Goal: Task Accomplishment & Management: Manage account settings

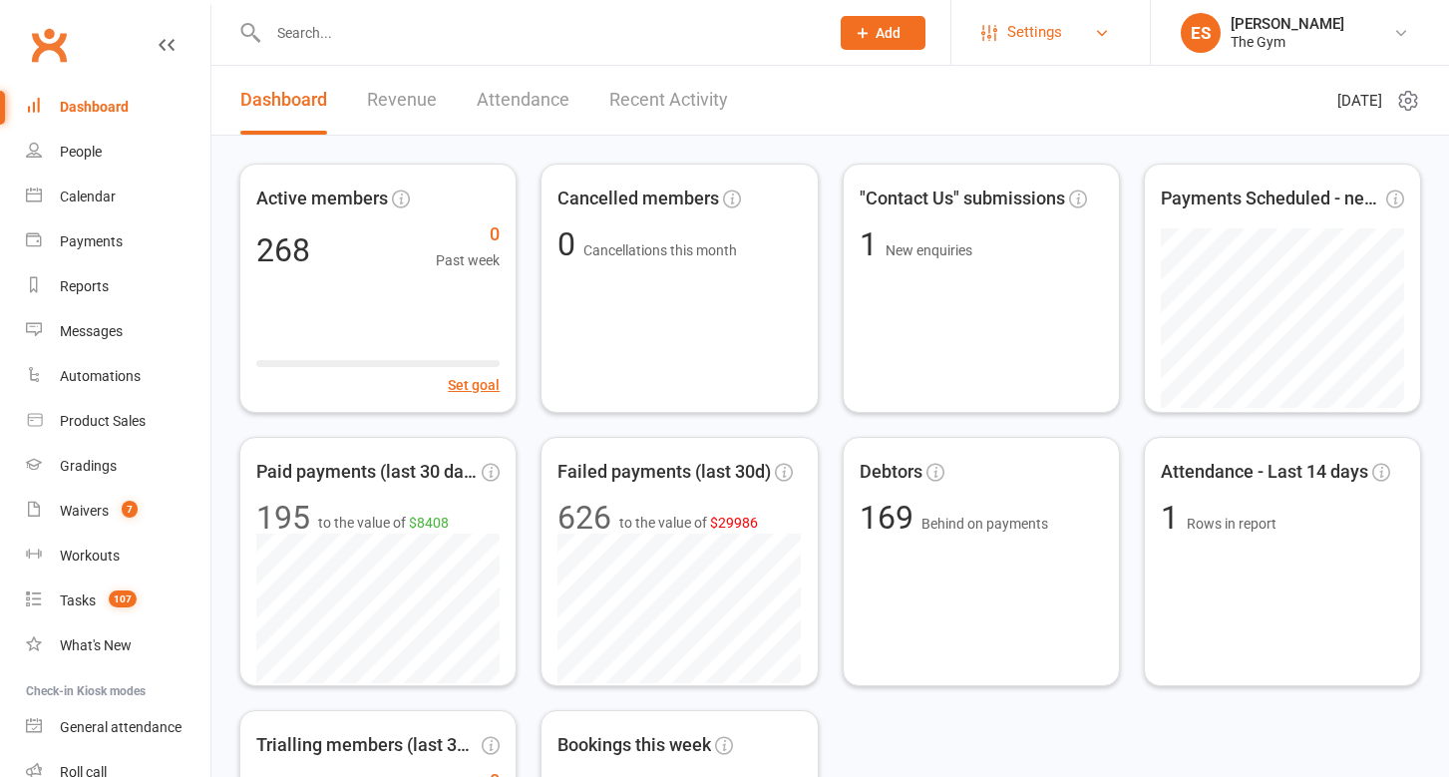
click at [1018, 32] on span "Settings" at bounding box center [1034, 32] width 55 height 45
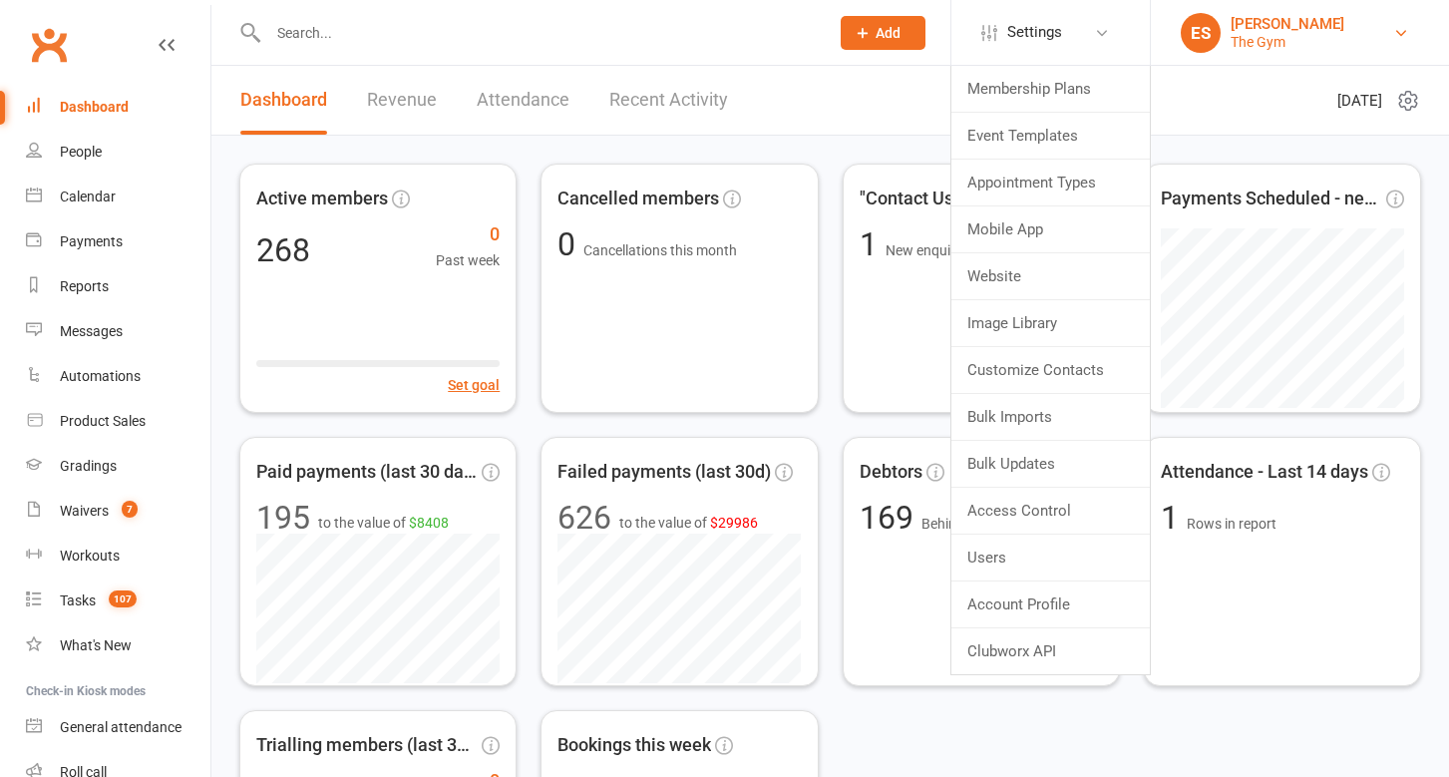
click at [1264, 21] on div "[PERSON_NAME]" at bounding box center [1287, 24] width 114 height 18
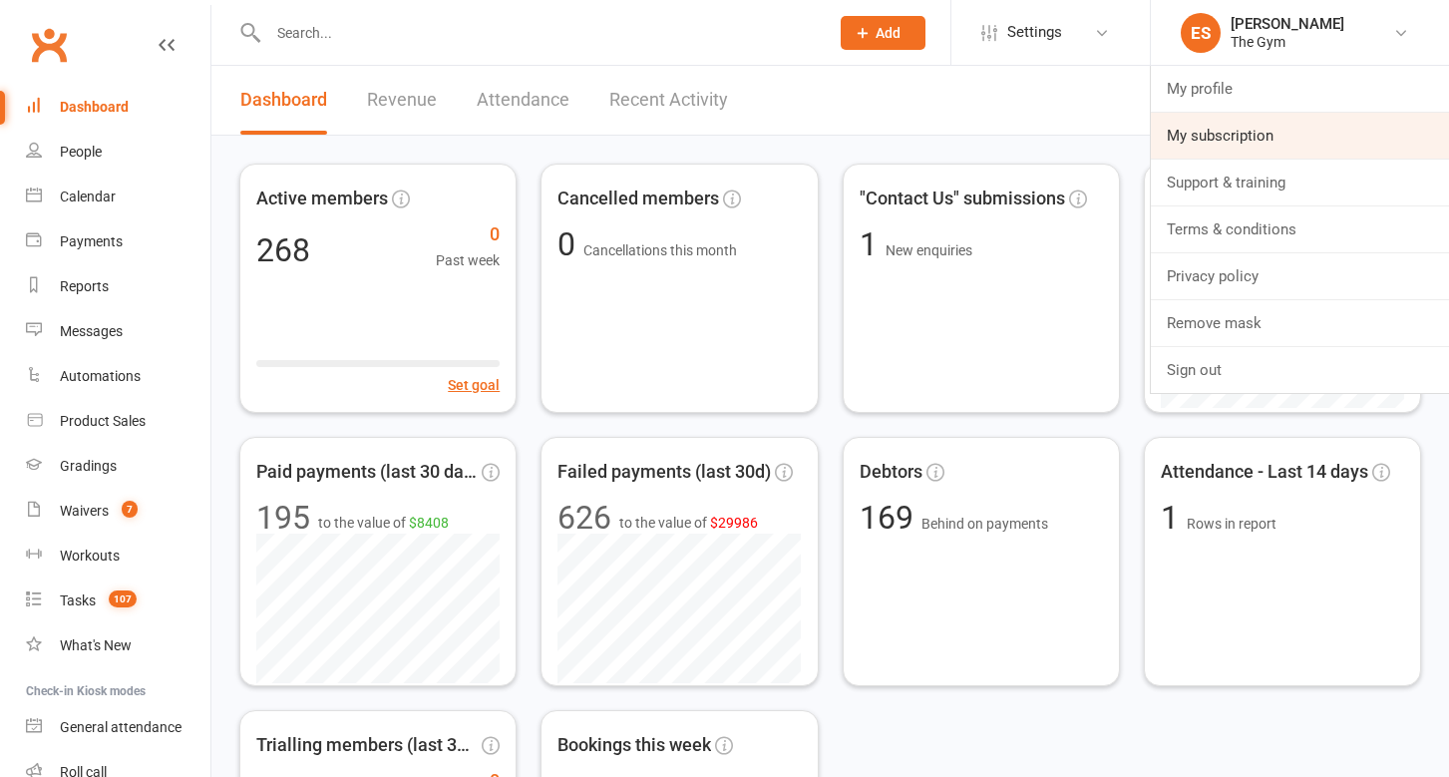
click at [1265, 127] on link "My subscription" at bounding box center [1300, 136] width 298 height 46
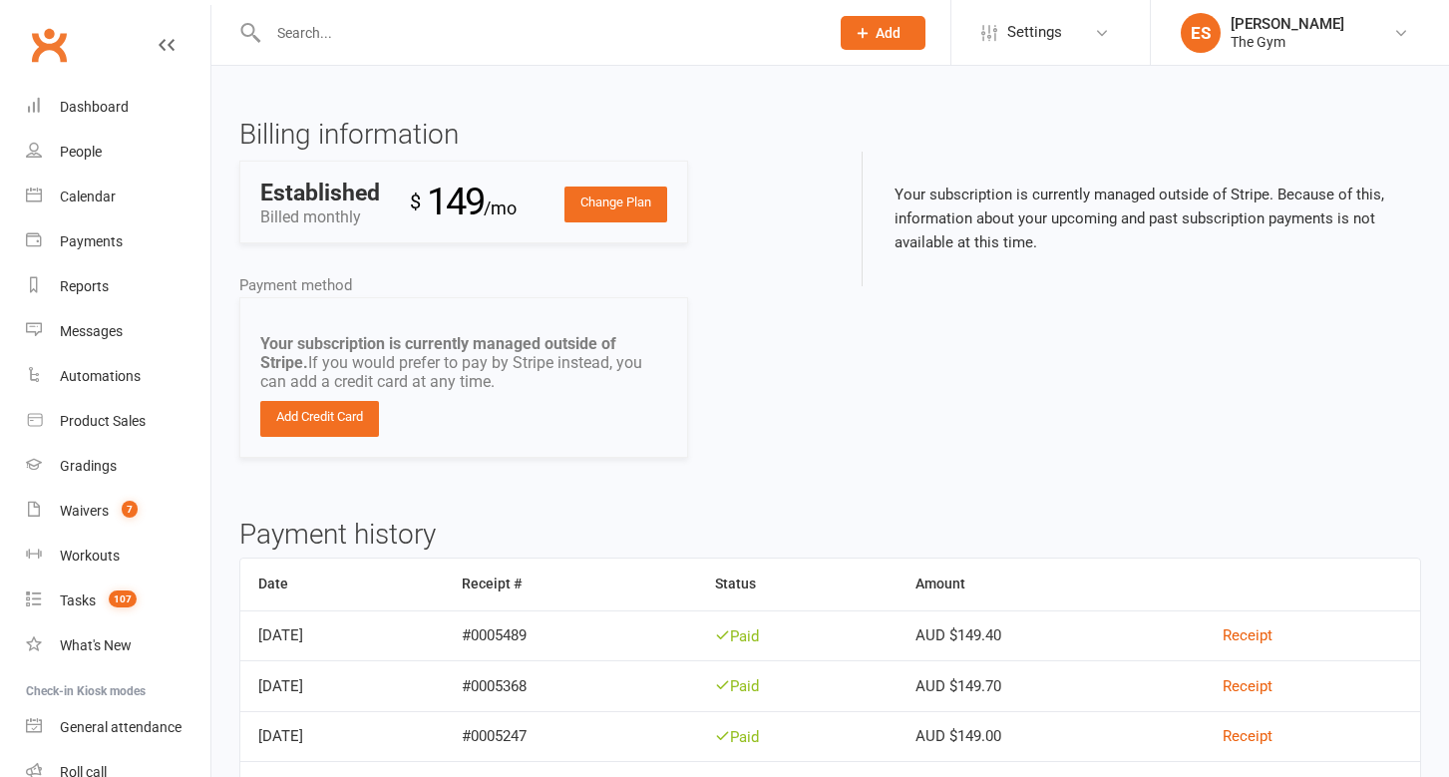
scroll to position [11, 0]
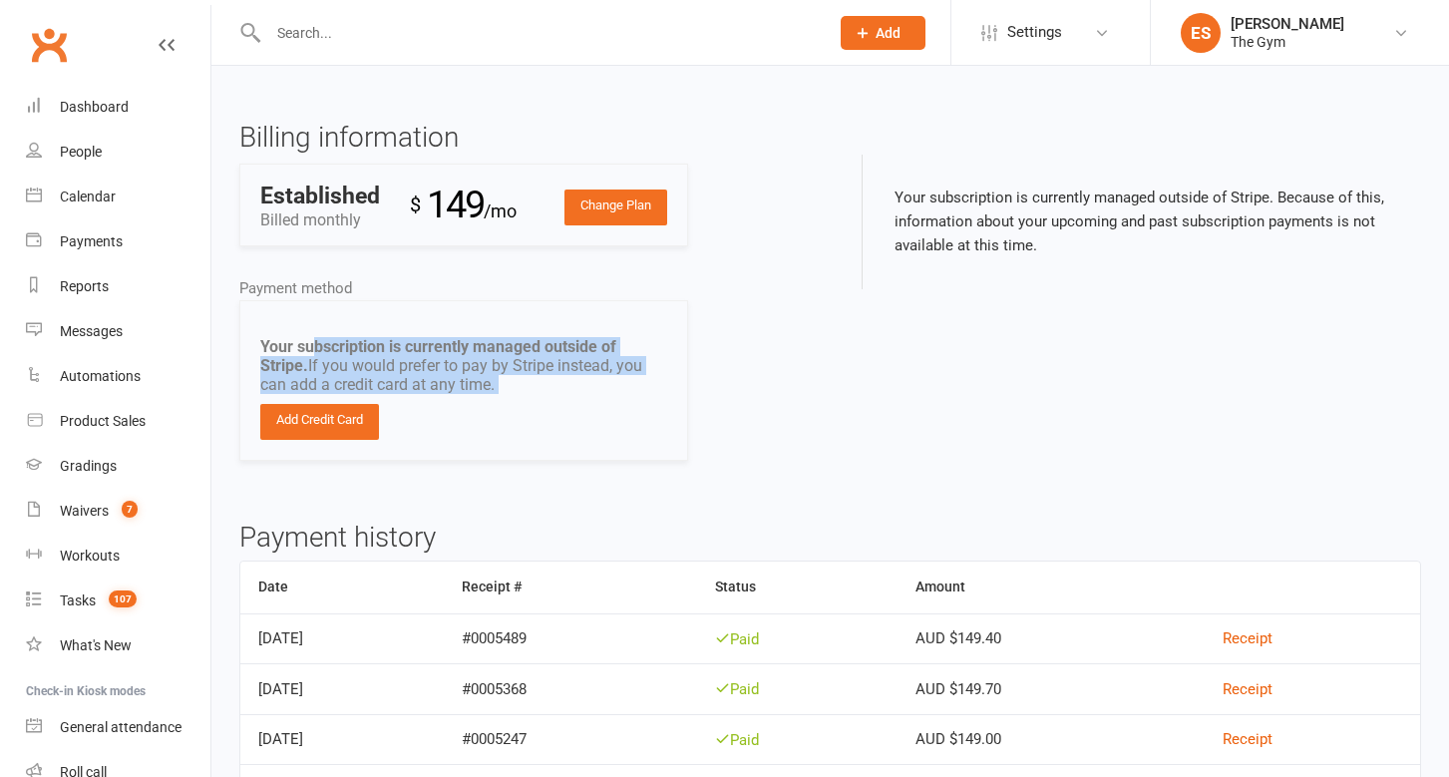
drag, startPoint x: 316, startPoint y: 344, endPoint x: 530, endPoint y: 410, distance: 224.2
click at [530, 410] on div "Your subscription is currently managed outside of Stripe. If you would prefer t…" at bounding box center [463, 380] width 449 height 161
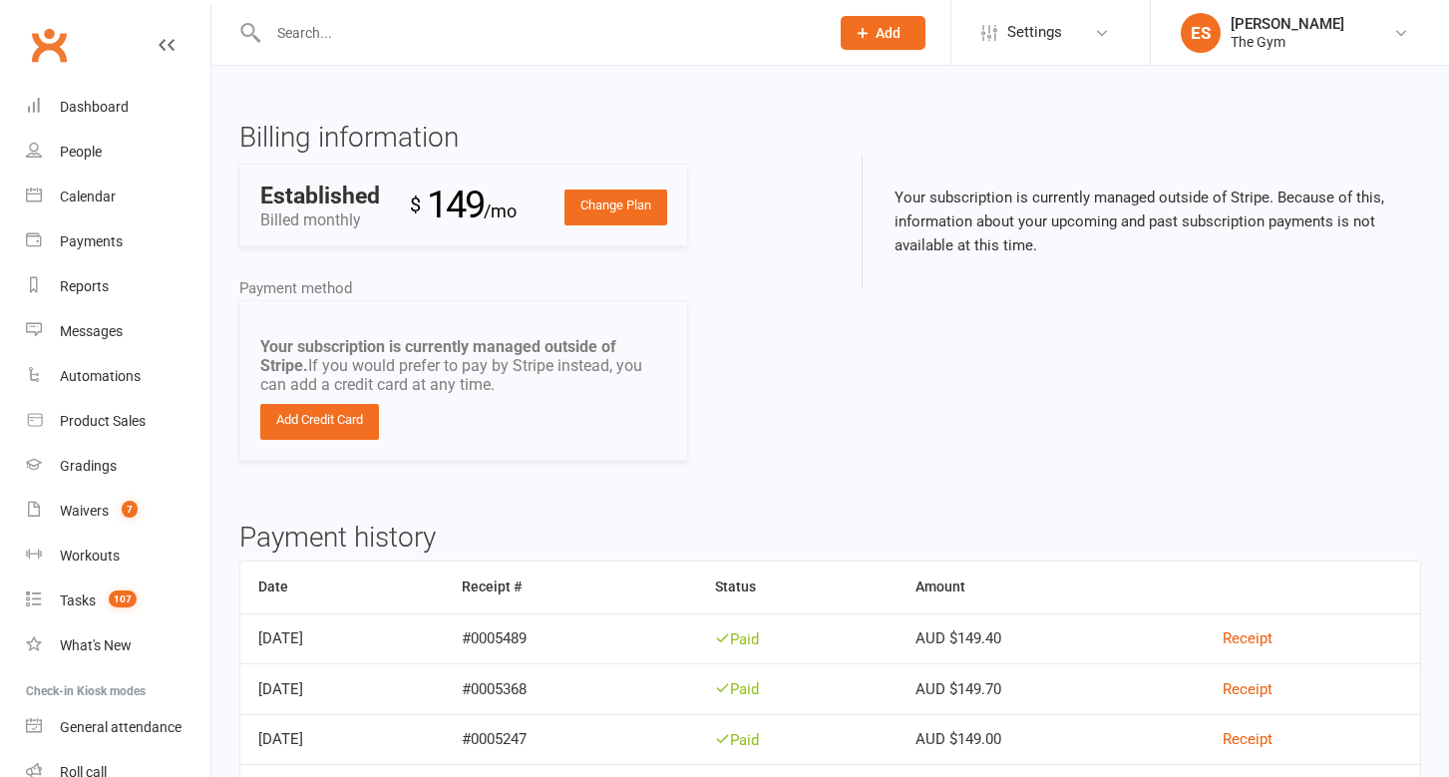
click at [530, 410] on div "Your subscription is currently managed outside of Stripe. If you would prefer t…" at bounding box center [463, 380] width 449 height 161
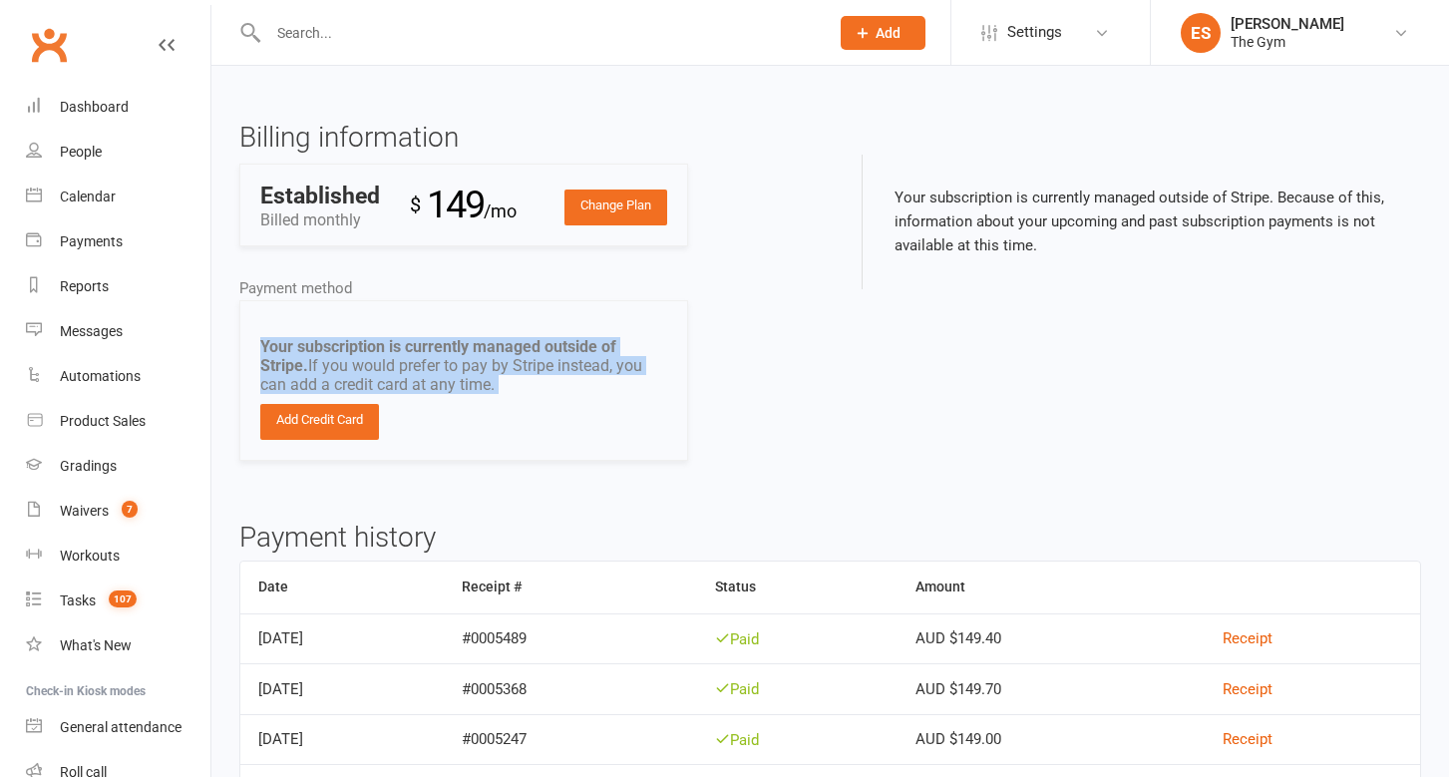
drag, startPoint x: 301, startPoint y: 334, endPoint x: 461, endPoint y: 409, distance: 176.2
click at [461, 409] on div "Your subscription is currently managed outside of Stripe. If you would prefer t…" at bounding box center [463, 380] width 449 height 161
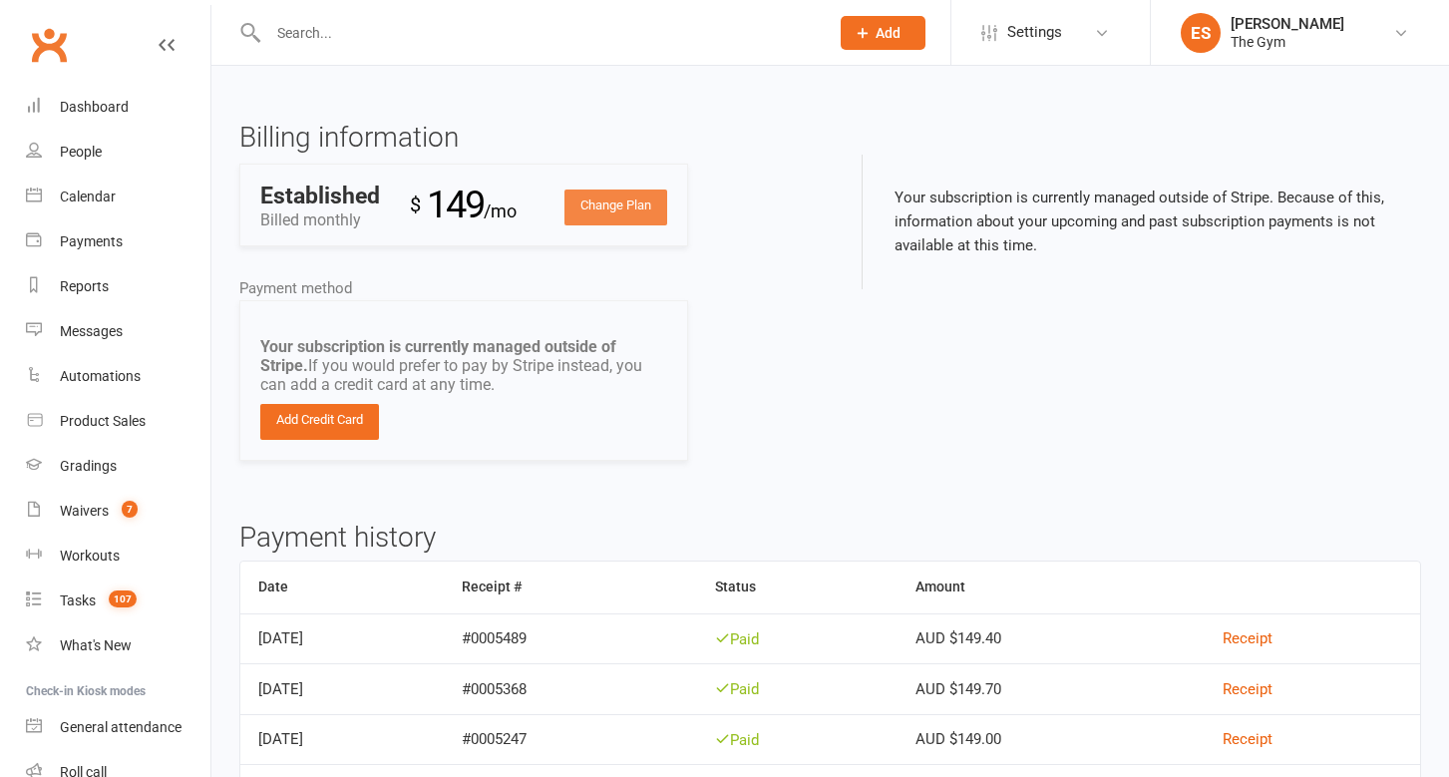
click at [619, 206] on link "Change Plan" at bounding box center [615, 207] width 103 height 36
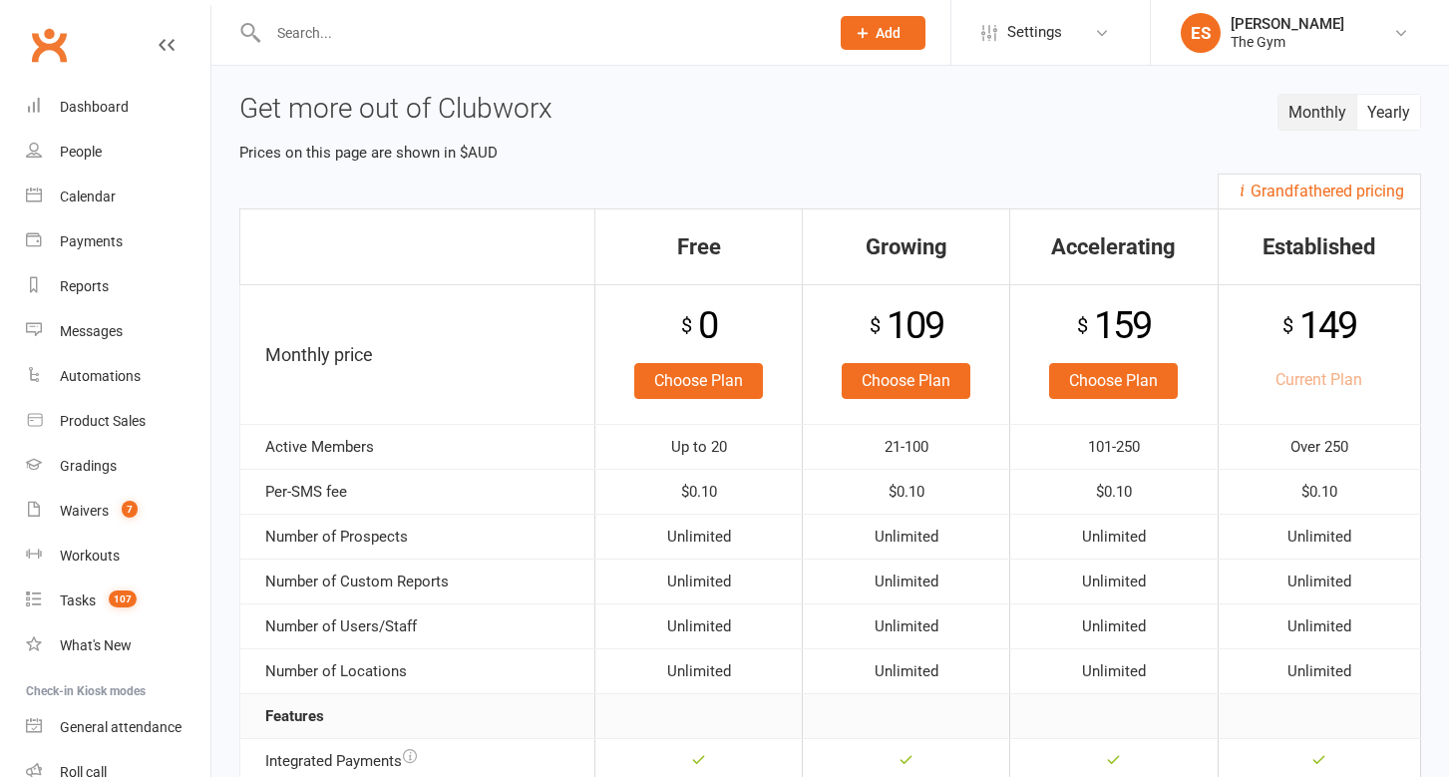
scroll to position [14, 0]
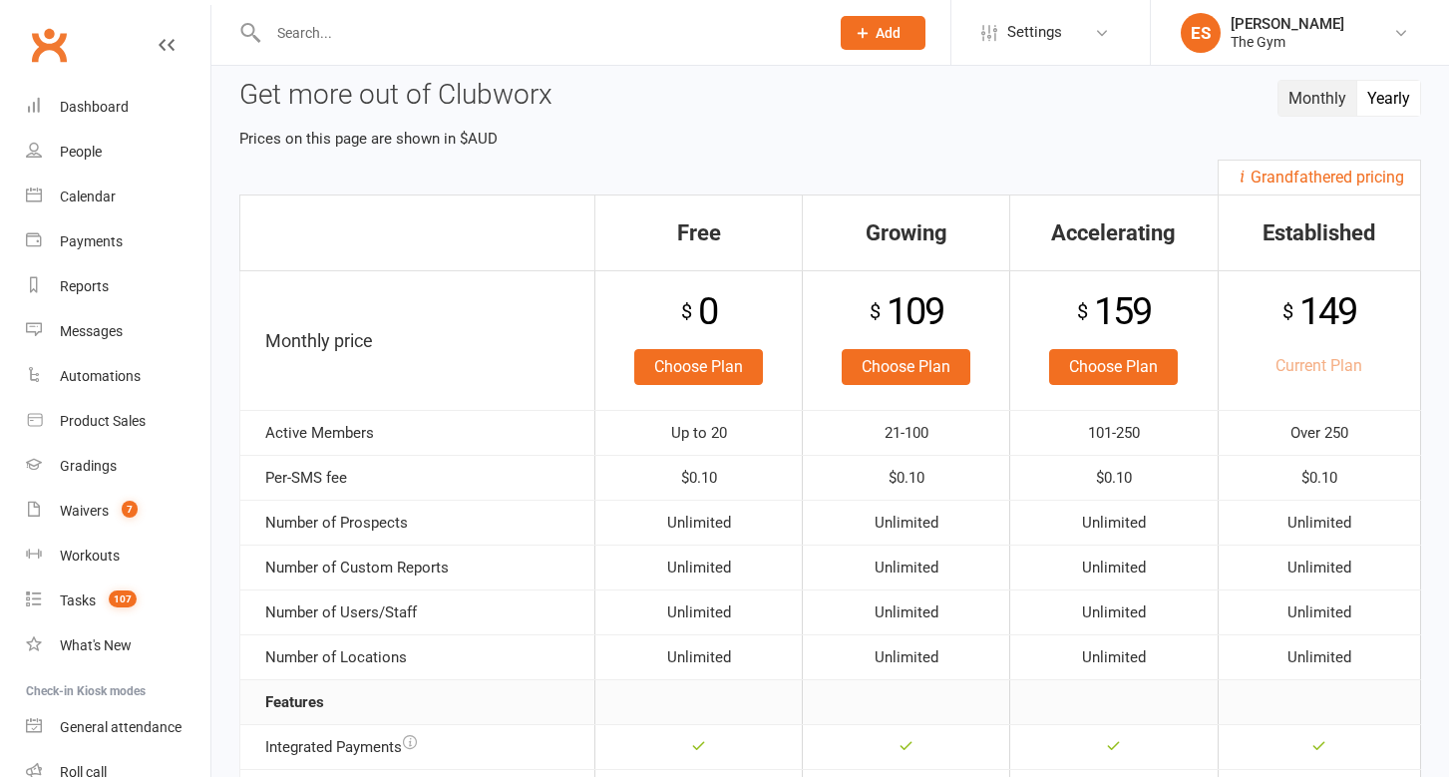
click at [1392, 103] on button "Yearly" at bounding box center [1388, 98] width 63 height 35
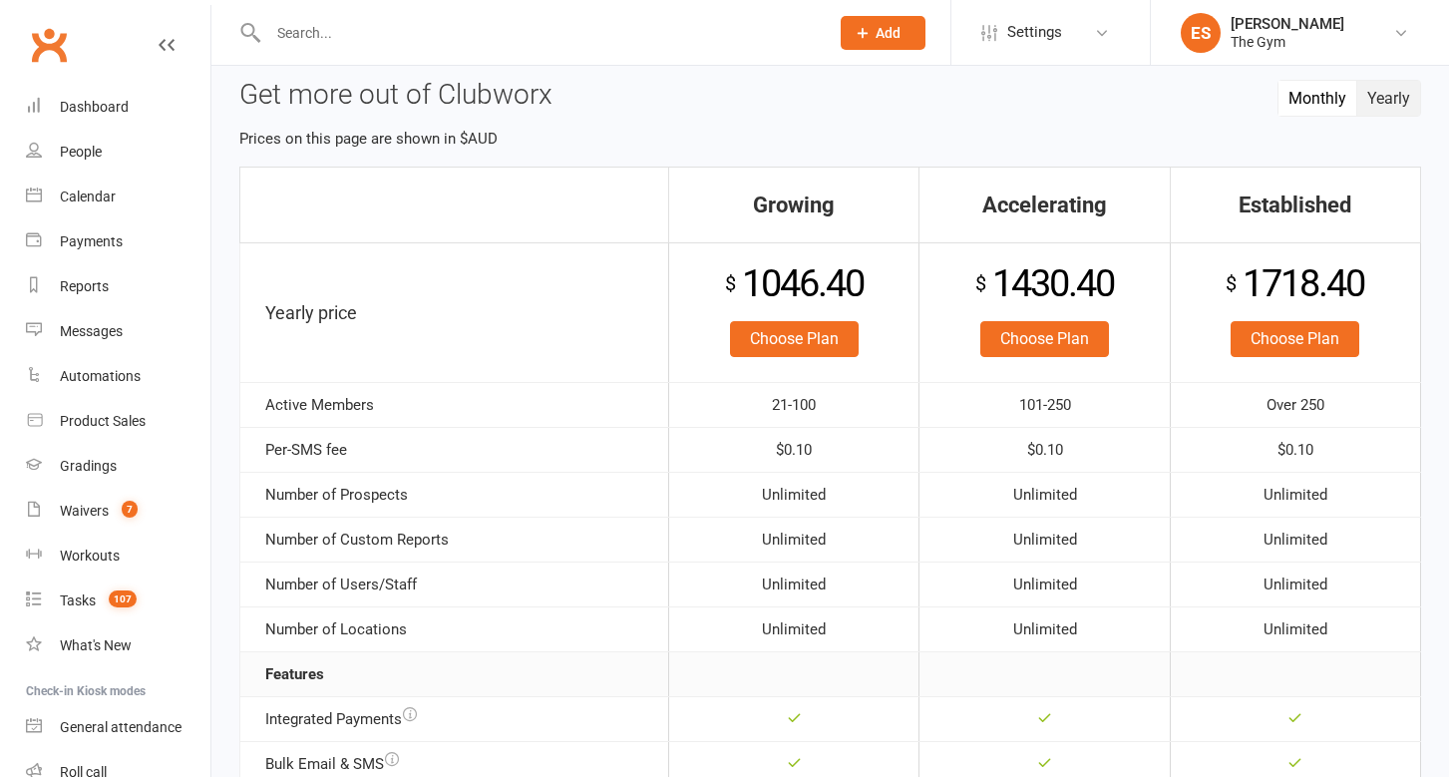
click at [1310, 103] on button "Monthly" at bounding box center [1317, 98] width 79 height 35
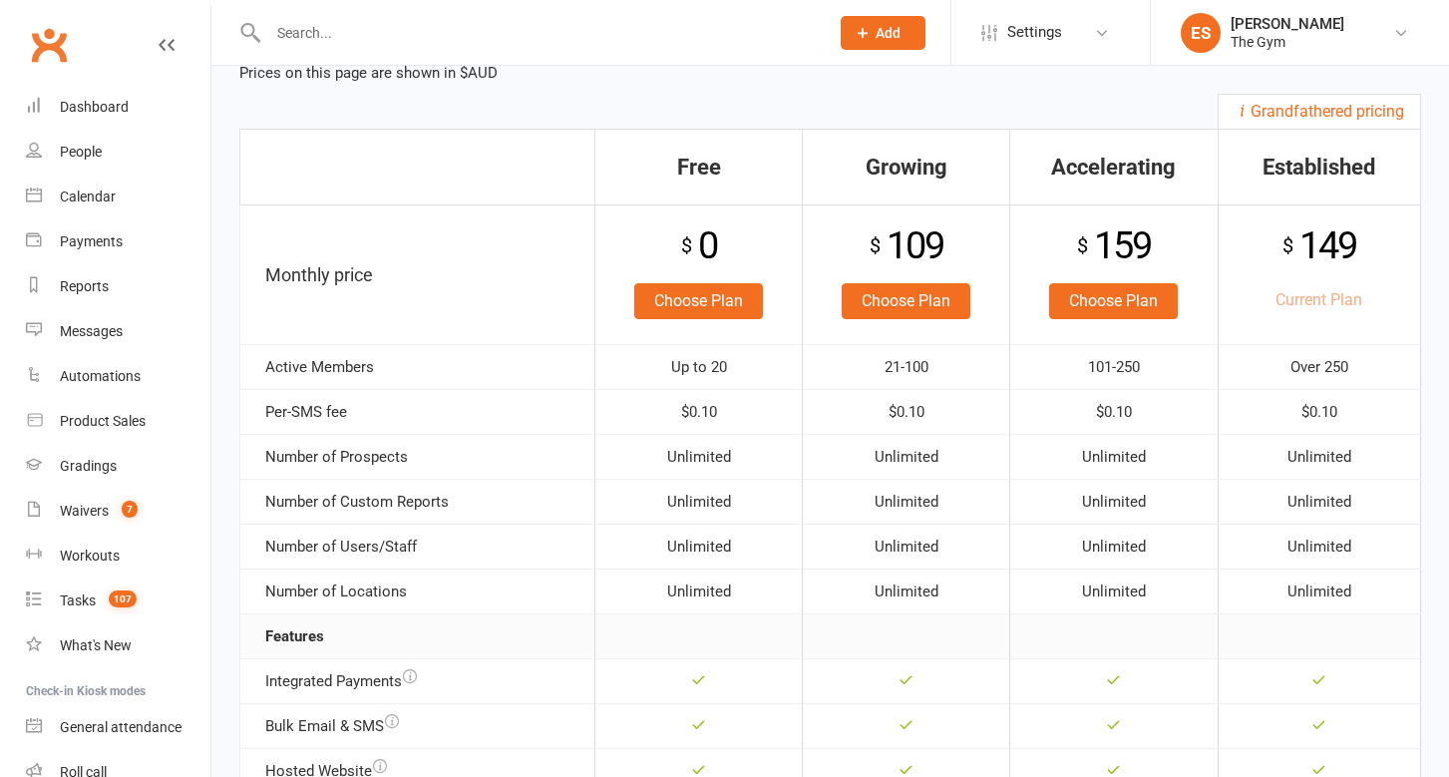
scroll to position [0, 0]
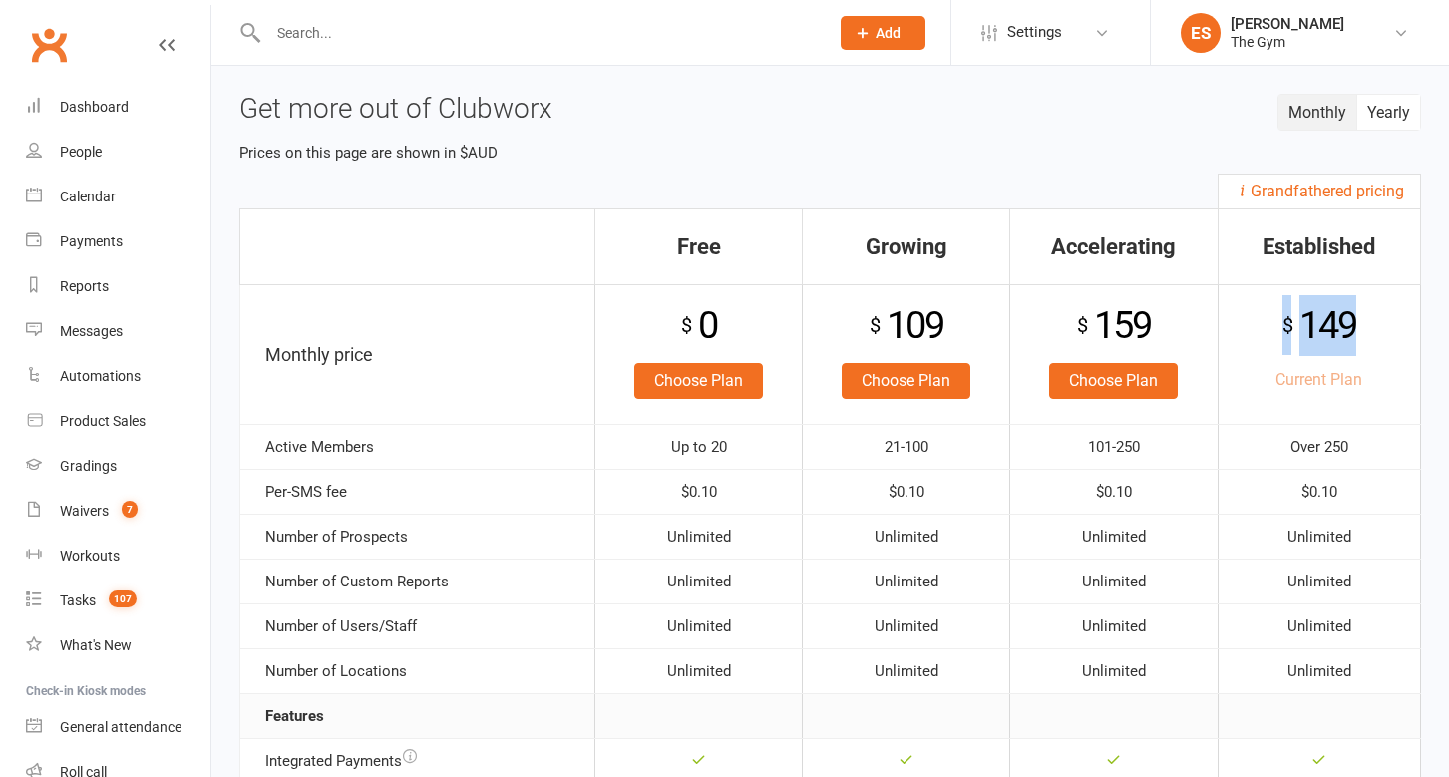
drag, startPoint x: 1362, startPoint y: 309, endPoint x: 1267, endPoint y: 340, distance: 99.6
click at [1267, 340] on div "$ 149" at bounding box center [1319, 325] width 182 height 61
drag, startPoint x: 1087, startPoint y: 330, endPoint x: 1179, endPoint y: 331, distance: 92.7
click at [1179, 331] on div "$ 159" at bounding box center [1113, 325] width 186 height 61
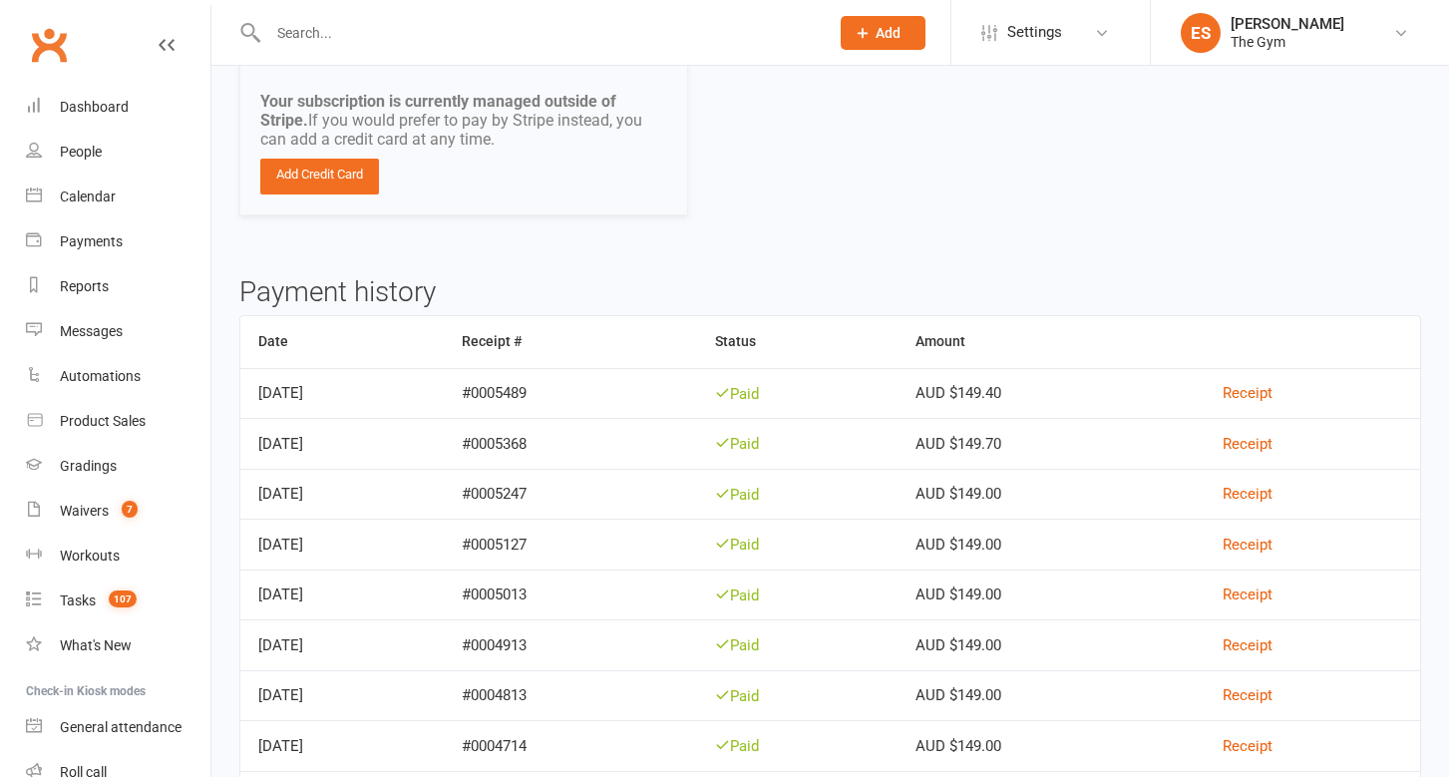
scroll to position [307, 0]
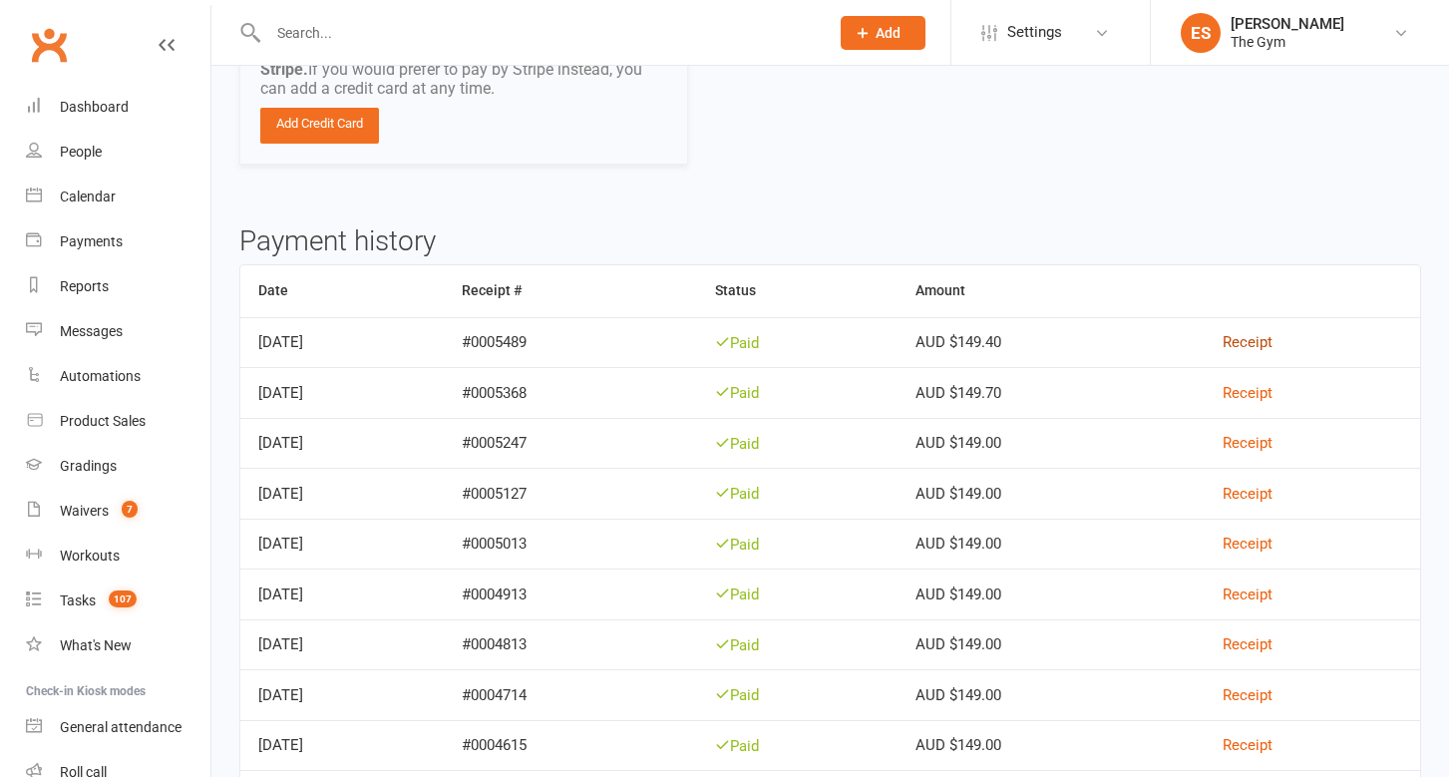
click at [1271, 348] on link "Receipt" at bounding box center [1247, 342] width 50 height 18
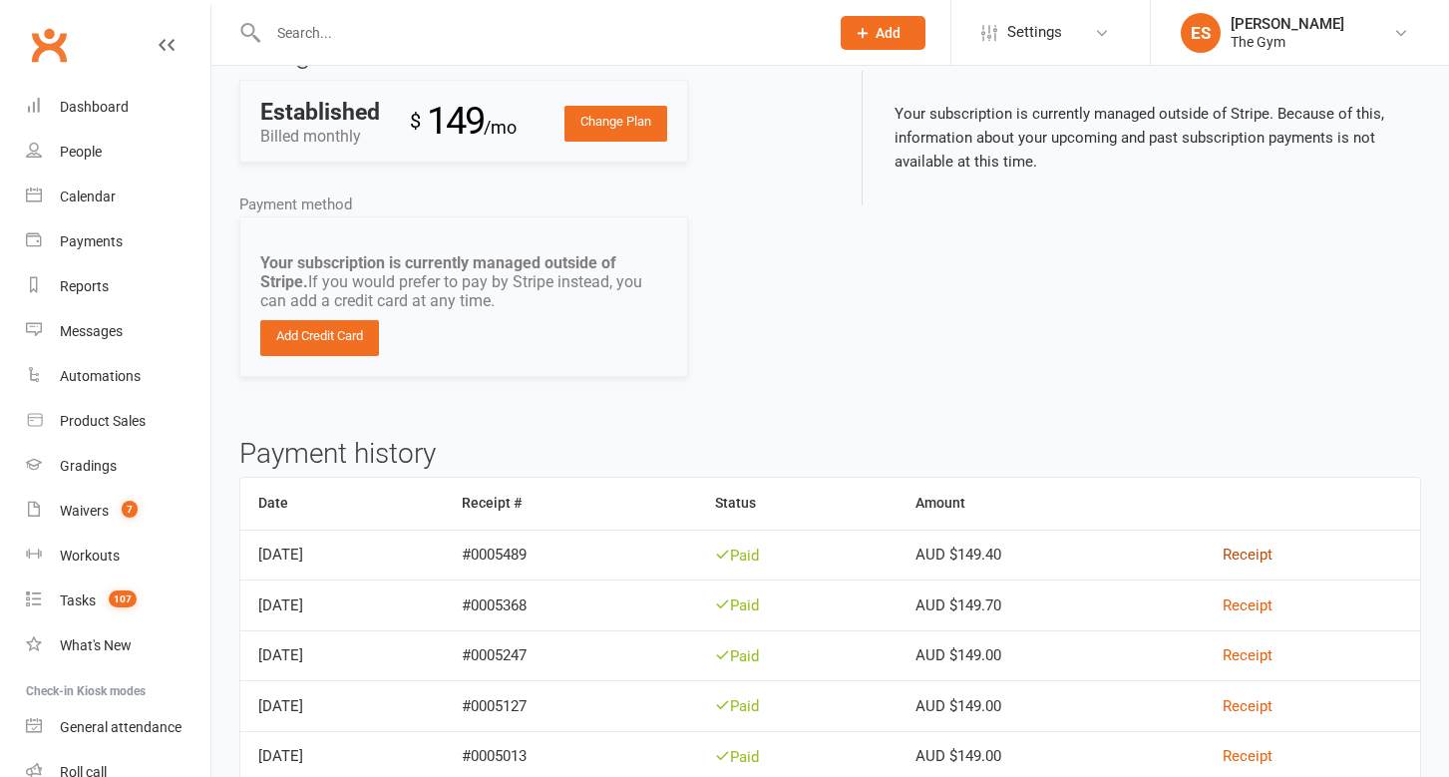
scroll to position [0, 0]
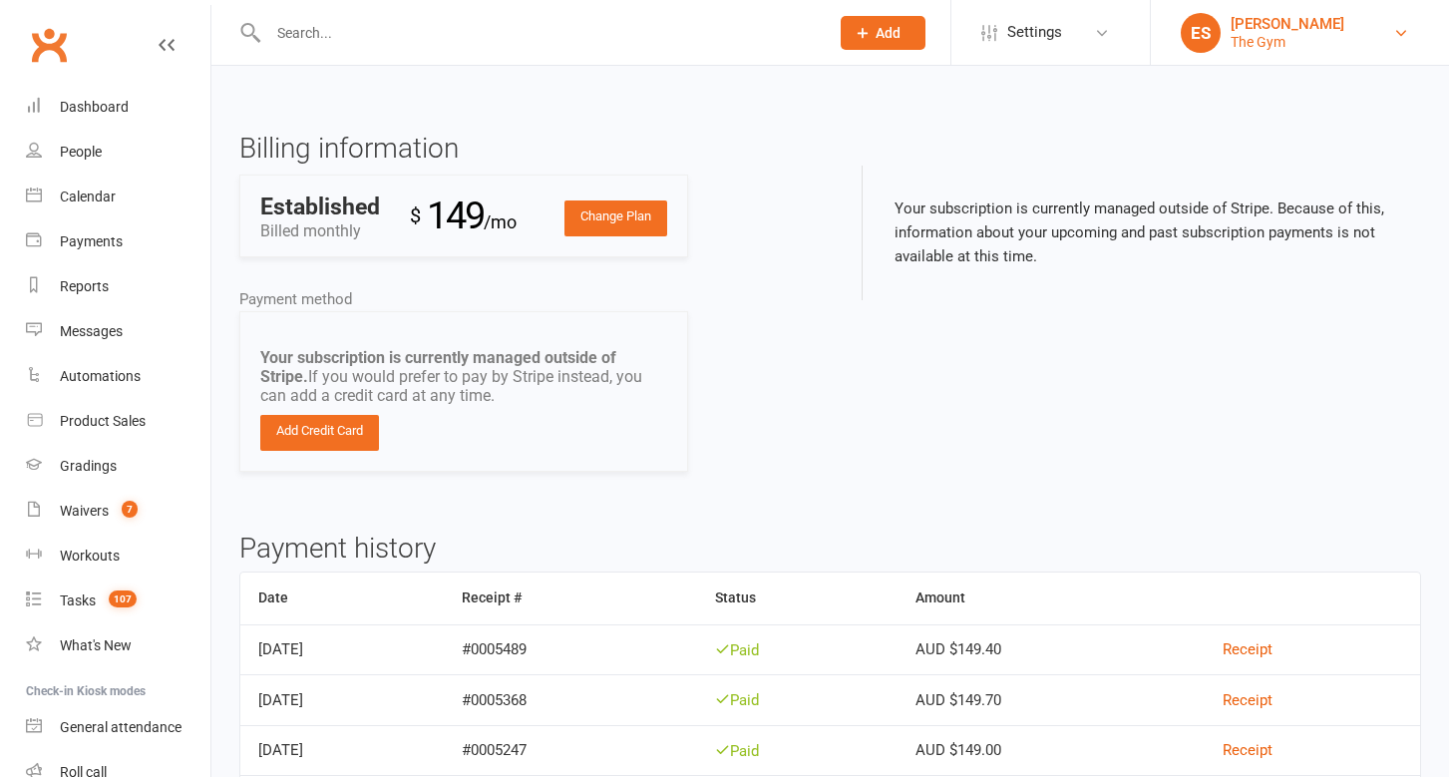
click at [1289, 37] on div "The Gym" at bounding box center [1287, 42] width 114 height 18
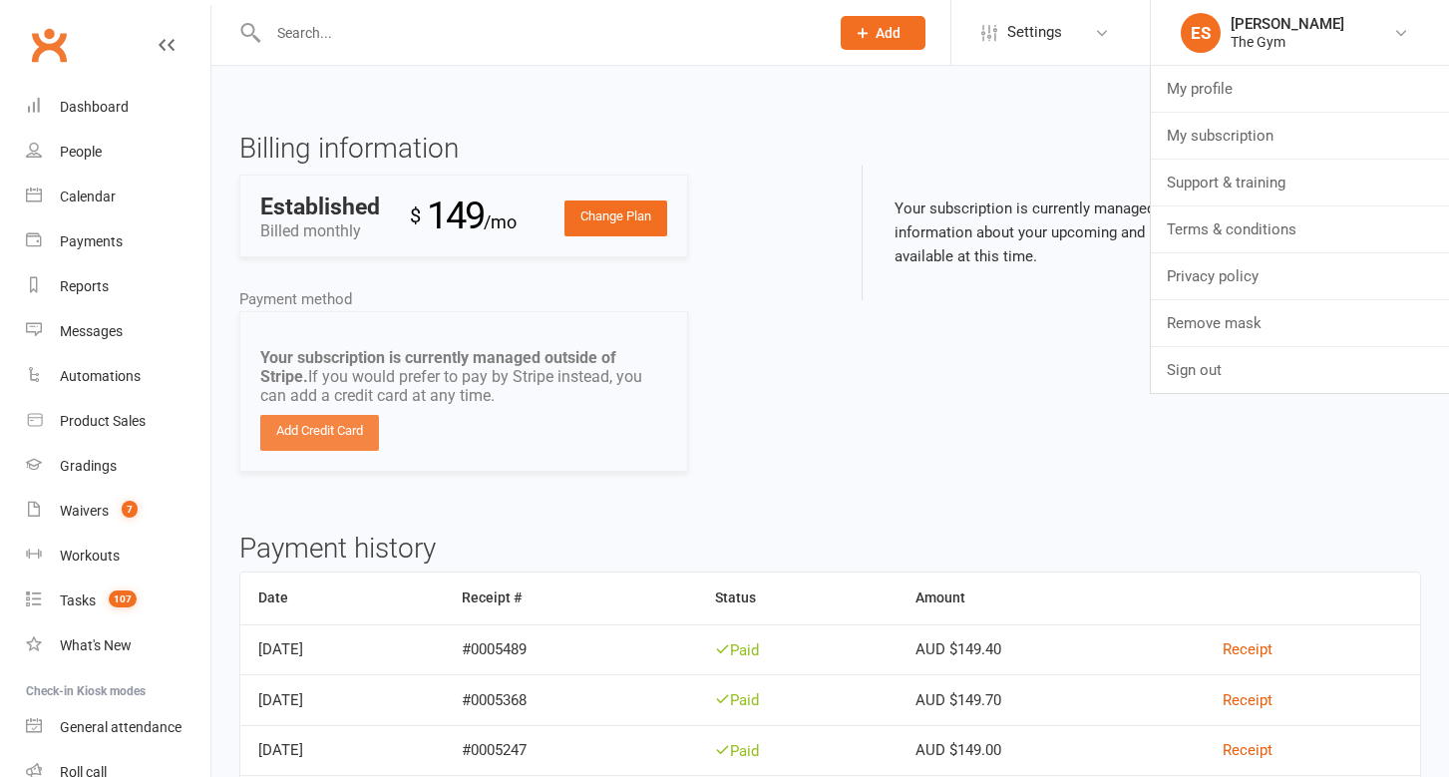
click at [327, 434] on link "Add Credit Card" at bounding box center [319, 433] width 119 height 36
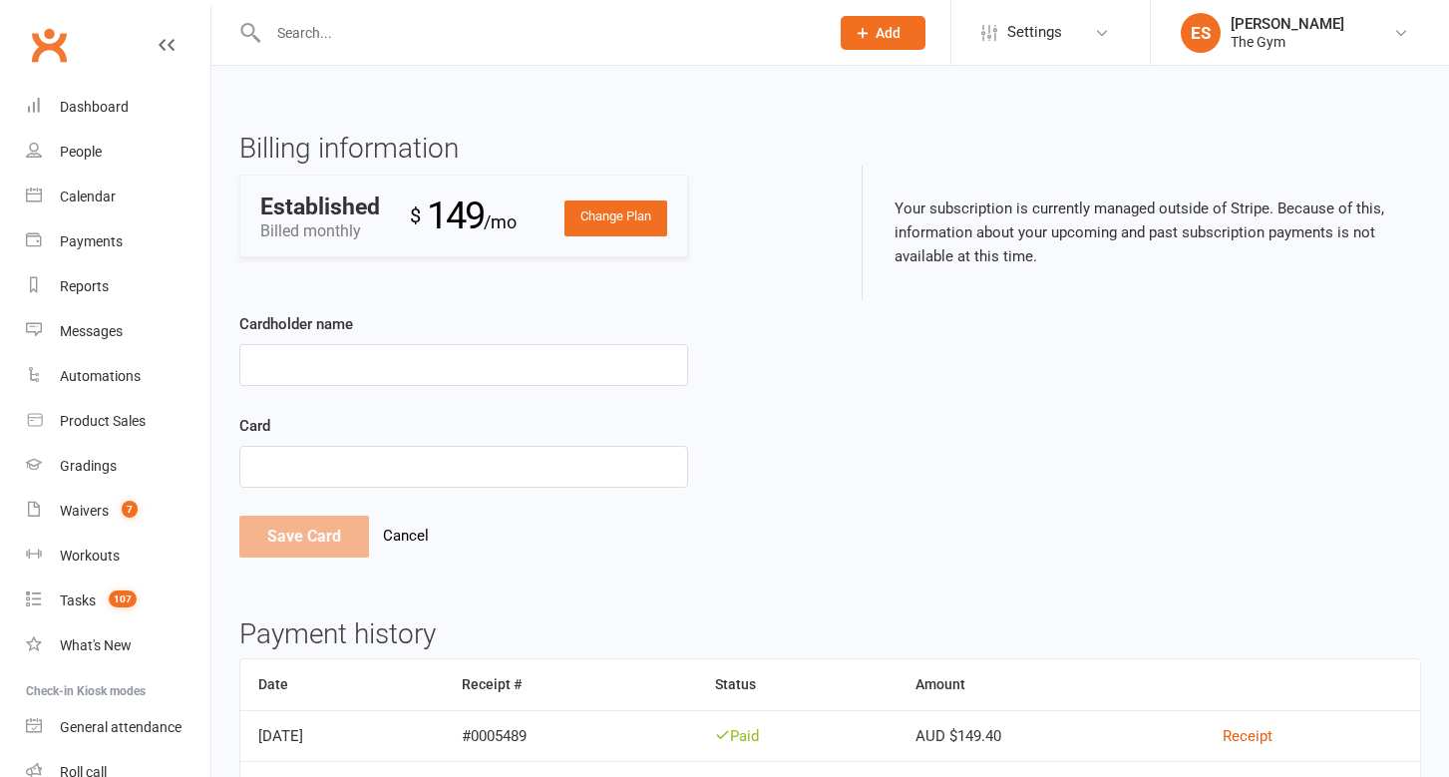
click at [401, 536] on link "Cancel" at bounding box center [406, 535] width 46 height 18
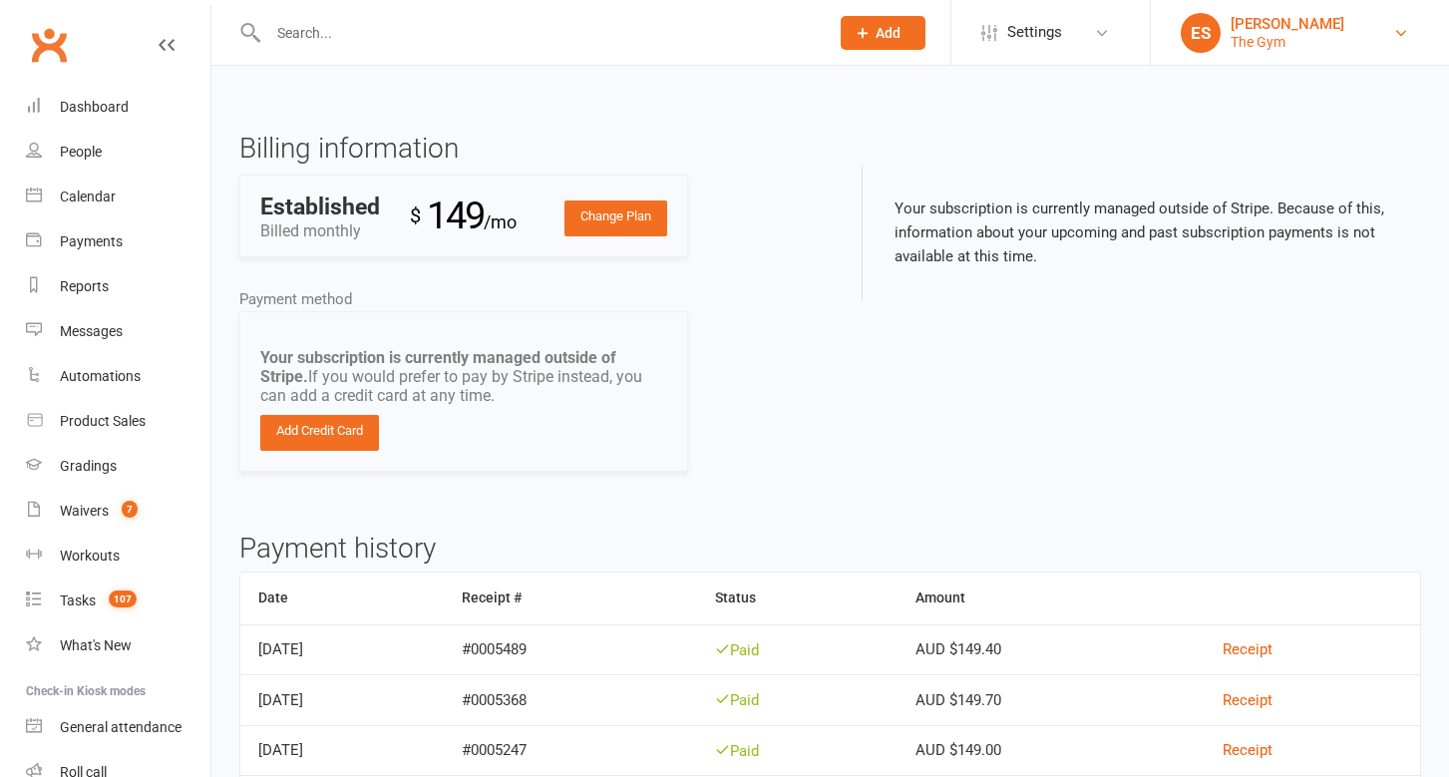
click at [1281, 25] on div "Emily Smart" at bounding box center [1287, 24] width 114 height 18
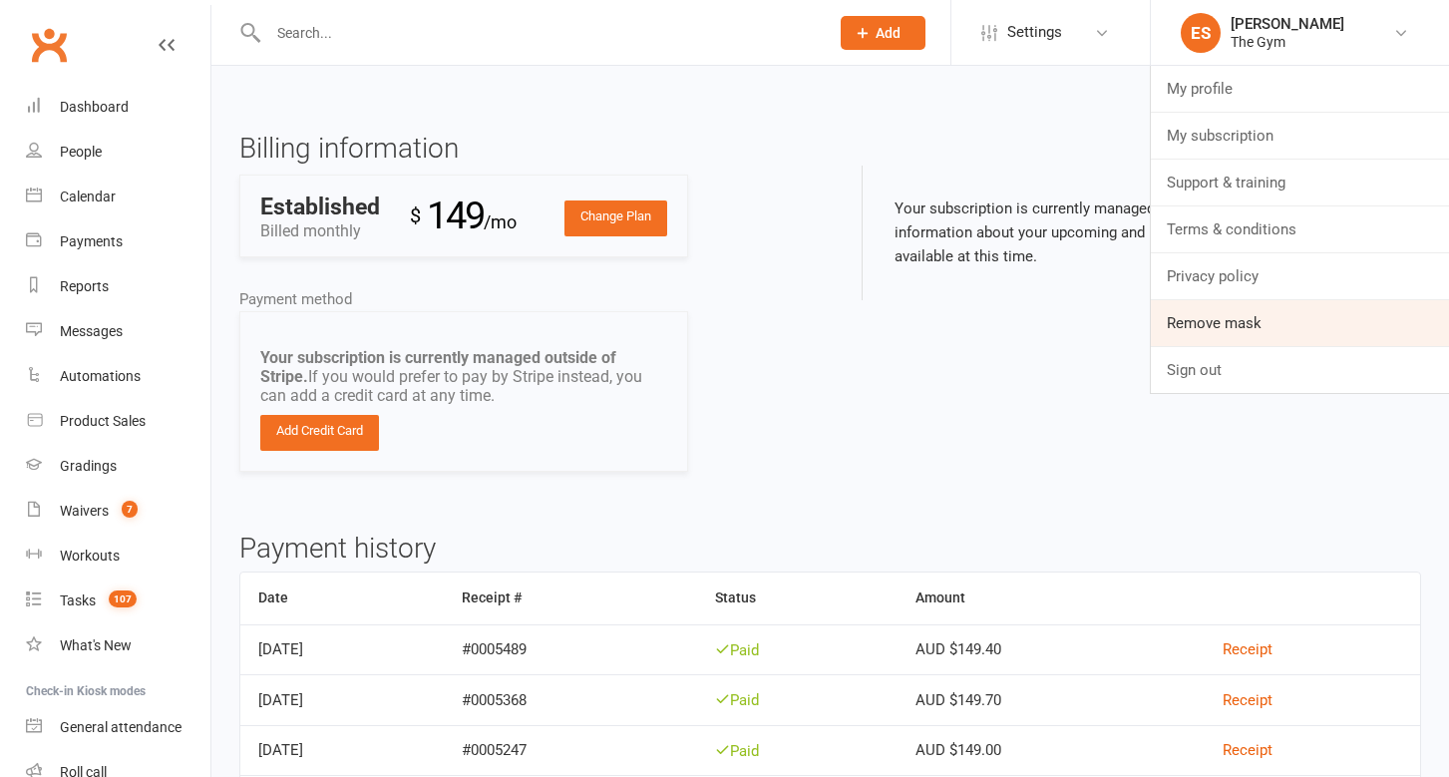
click at [1251, 308] on link "Remove mask" at bounding box center [1300, 323] width 298 height 46
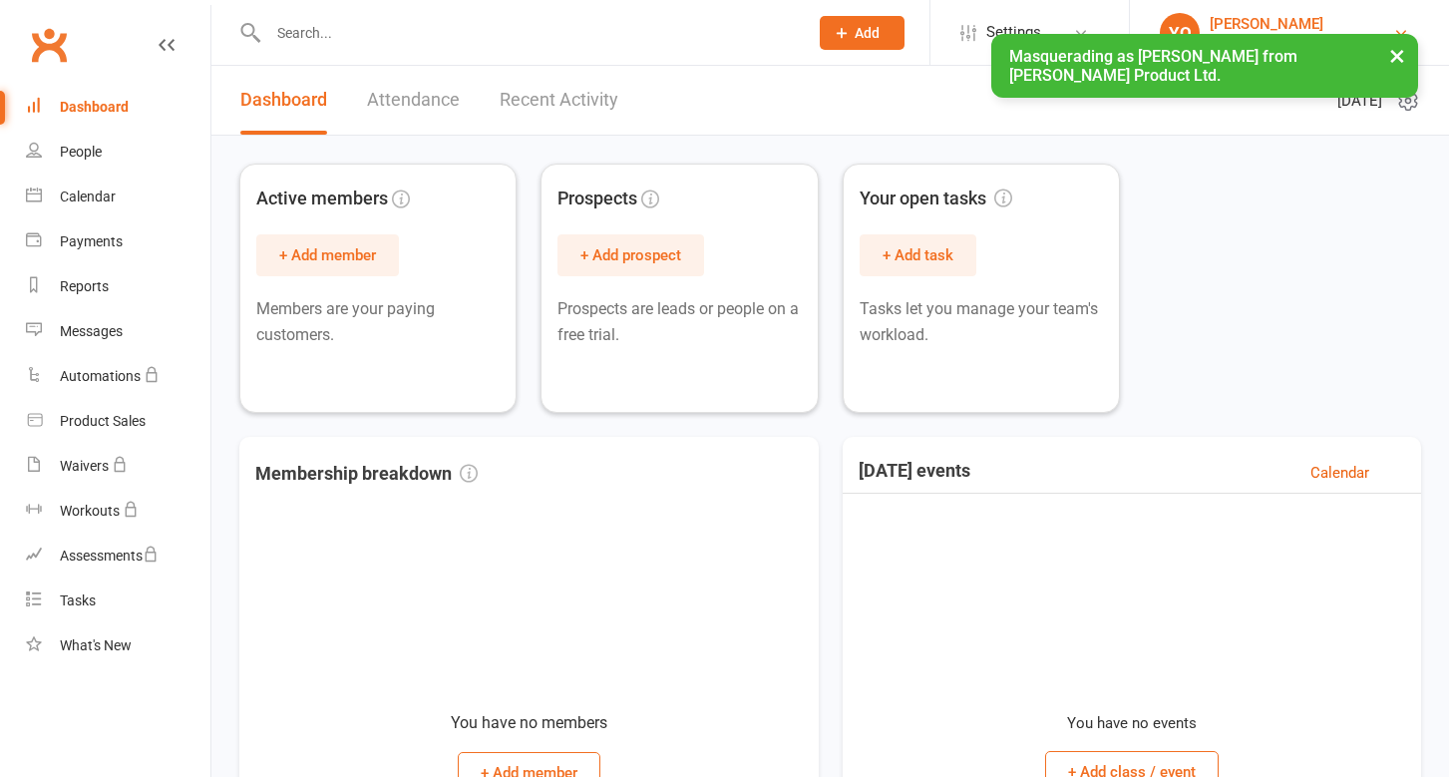
click at [1262, 21] on div "[PERSON_NAME]" at bounding box center [1300, 24] width 183 height 18
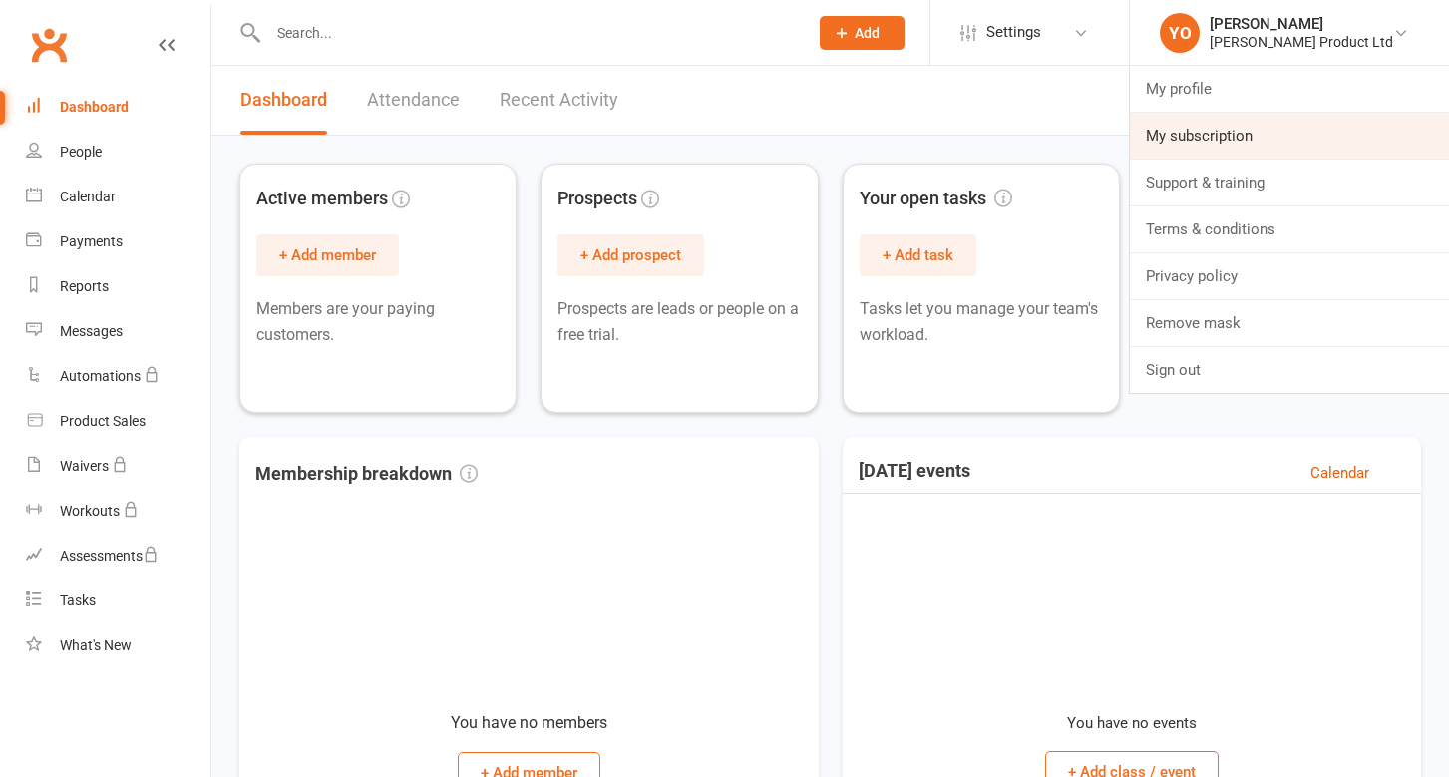
click at [1227, 137] on link "My subscription" at bounding box center [1289, 136] width 319 height 46
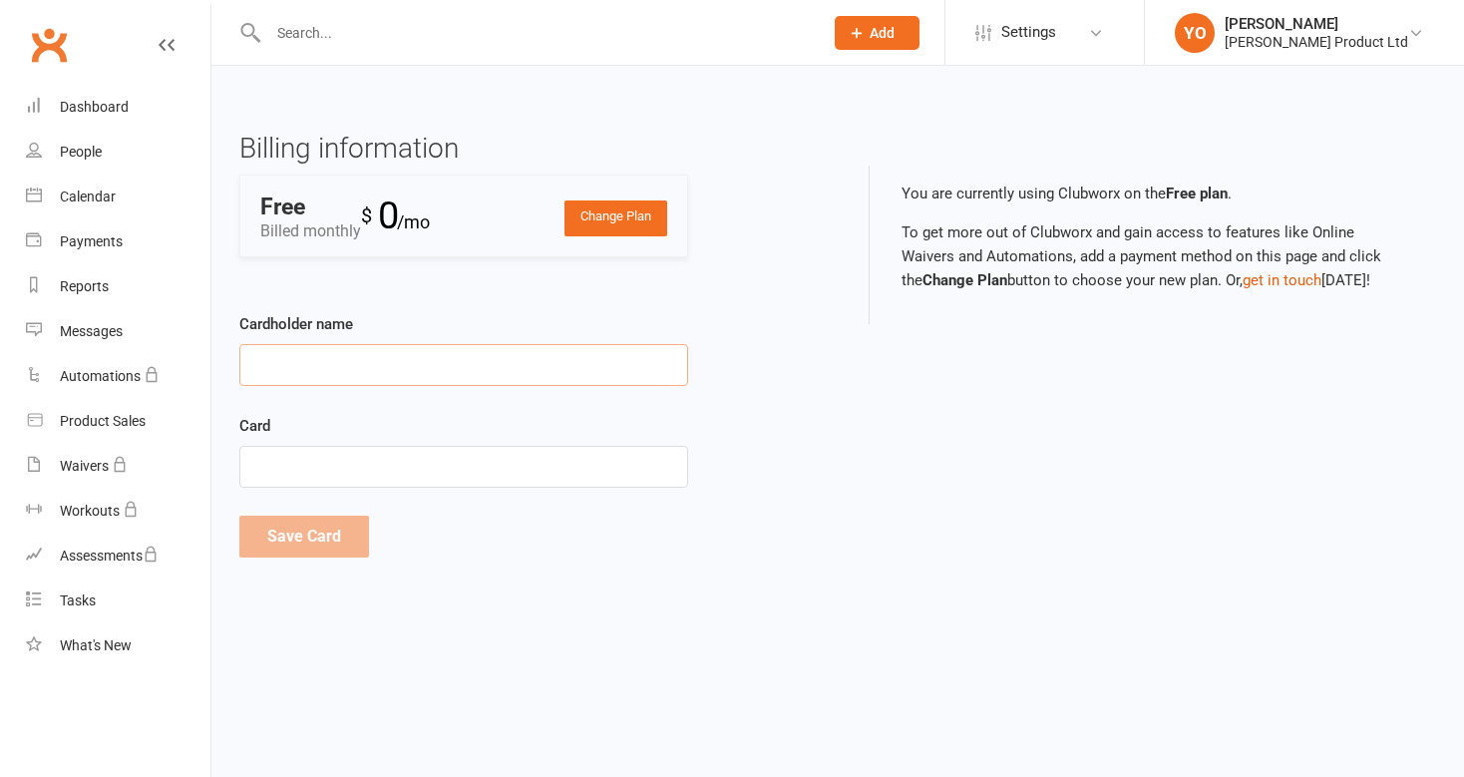
click at [359, 361] on input "Cardholder name" at bounding box center [463, 365] width 449 height 42
click at [639, 236] on link "Change Plan" at bounding box center [615, 218] width 103 height 36
click at [621, 215] on link "Change Plan" at bounding box center [615, 218] width 103 height 36
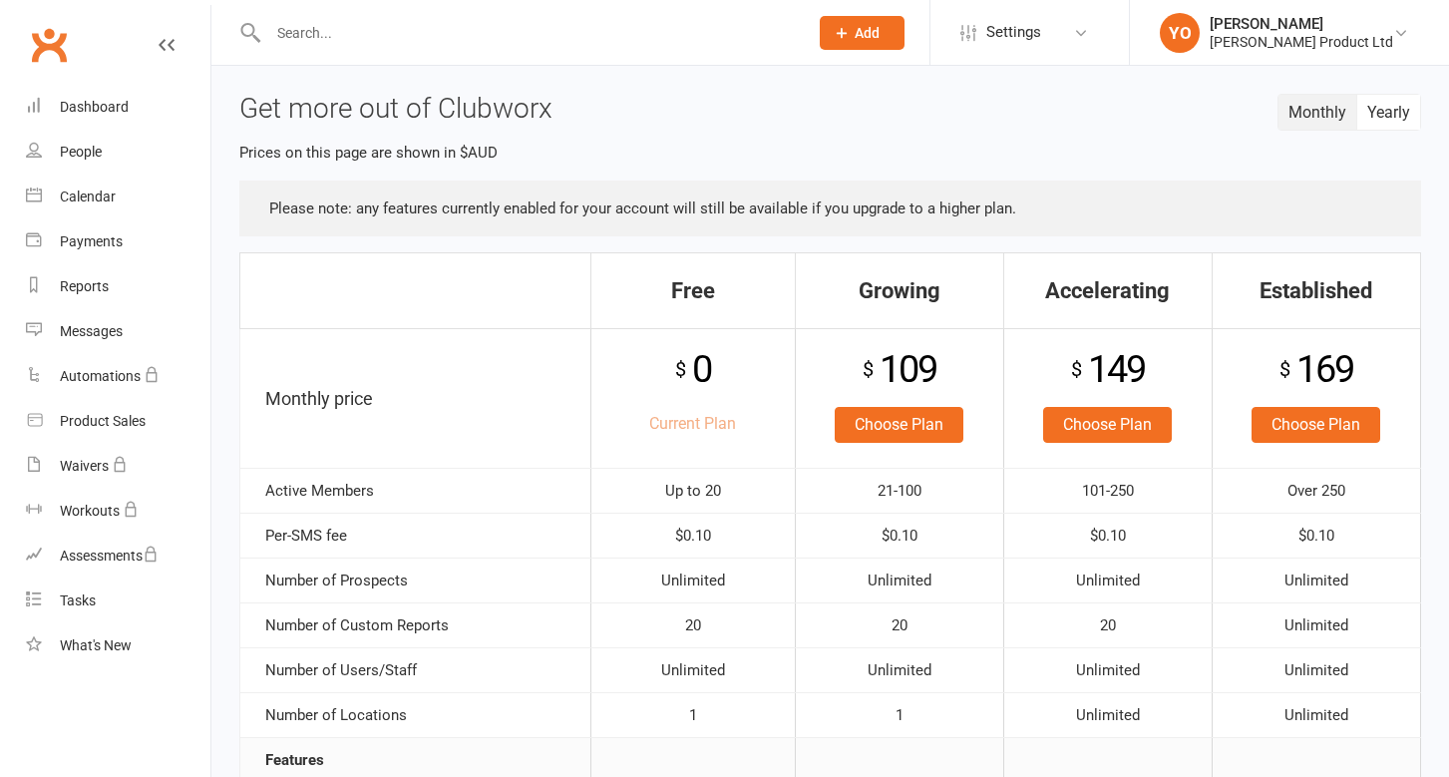
drag, startPoint x: 532, startPoint y: 73, endPoint x: 927, endPoint y: 80, distance: 394.9
click at [1266, 51] on link "YO Yury Ostapenko Yury Product Ltd" at bounding box center [1289, 33] width 259 height 40
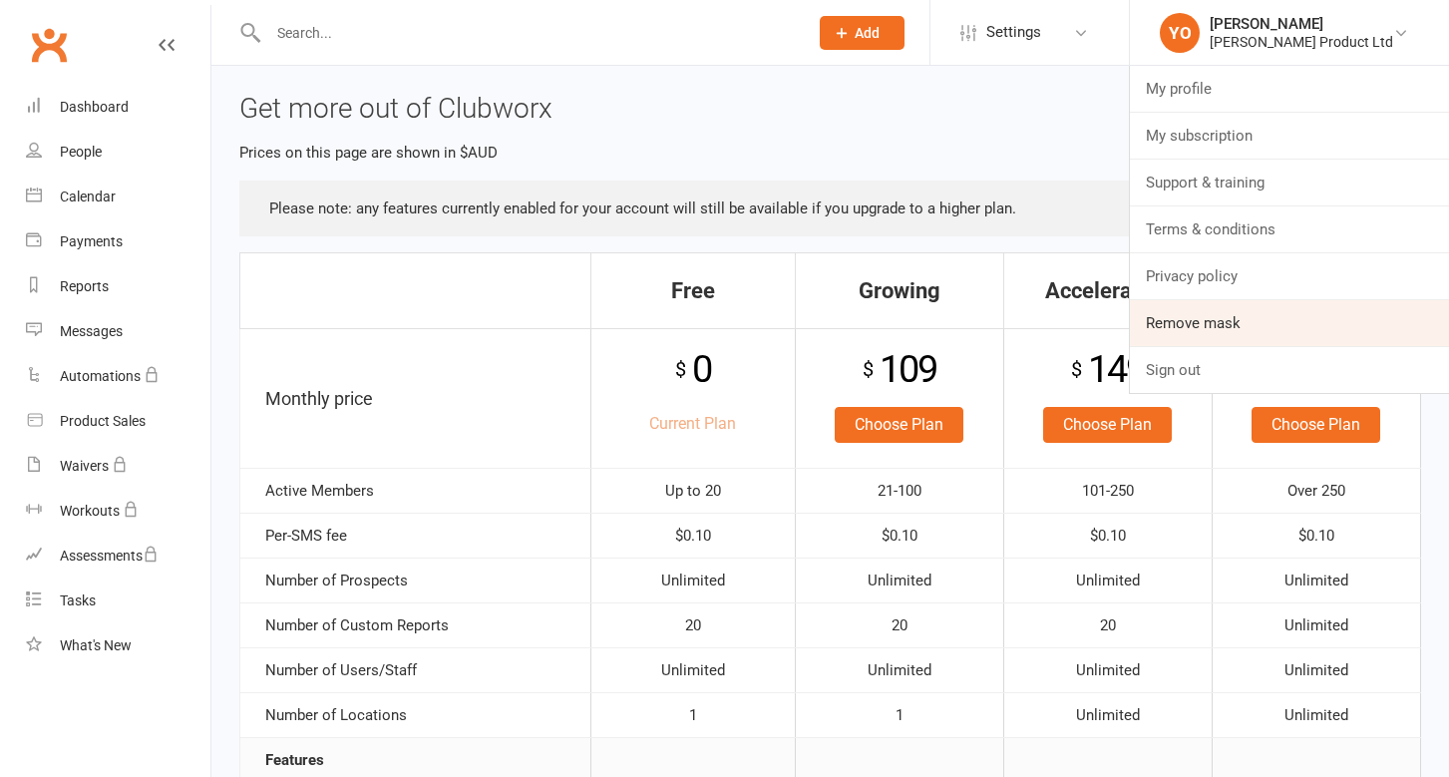
click at [1235, 325] on link "Remove mask" at bounding box center [1289, 323] width 319 height 46
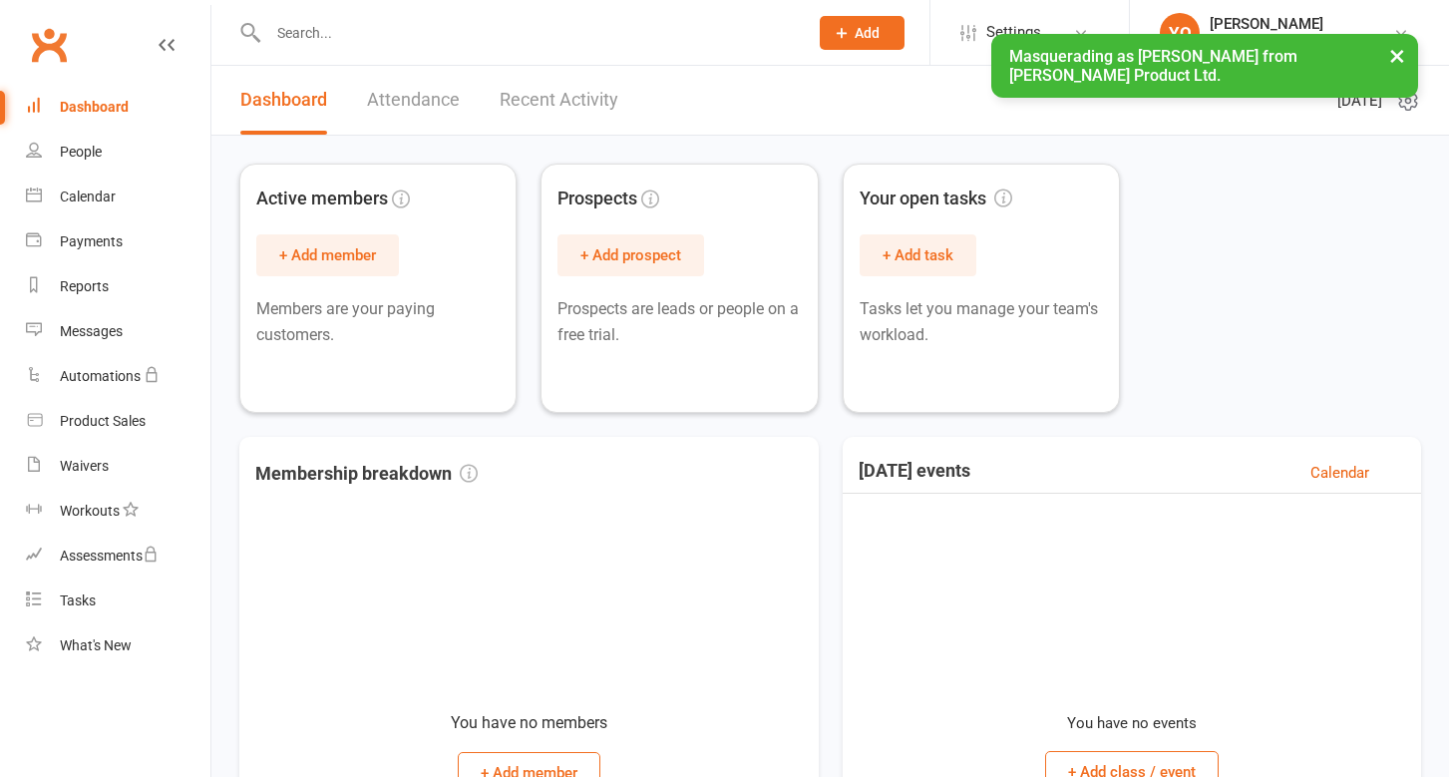
click at [1244, 9] on li "YO [PERSON_NAME] [PERSON_NAME] Product Ltd My profile My subscription Support &…" at bounding box center [1289, 32] width 320 height 65
